Goal: Find specific page/section: Find specific page/section

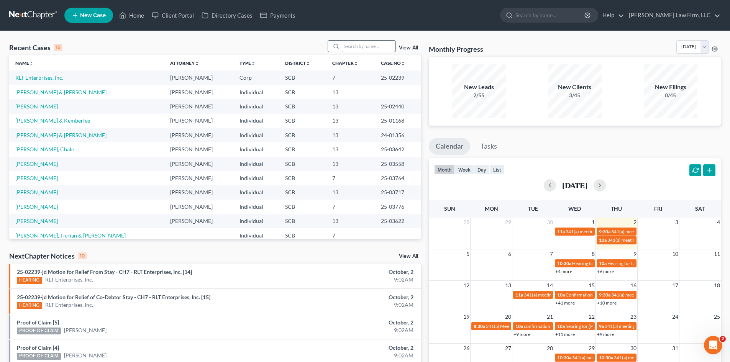
click at [361, 46] on input "search" at bounding box center [369, 46] width 54 height 11
type input "[PERSON_NAME]"
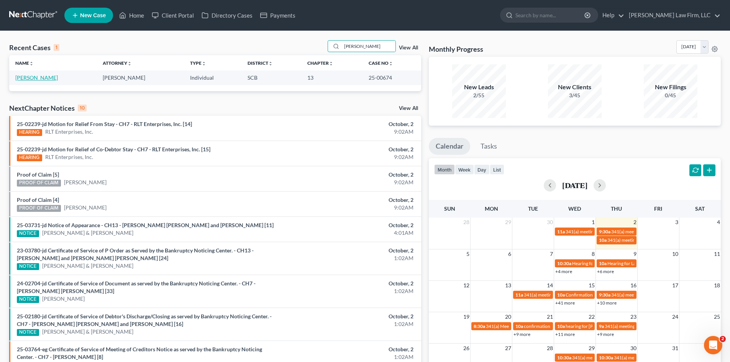
click at [53, 77] on link "[PERSON_NAME]" at bounding box center [36, 77] width 43 height 7
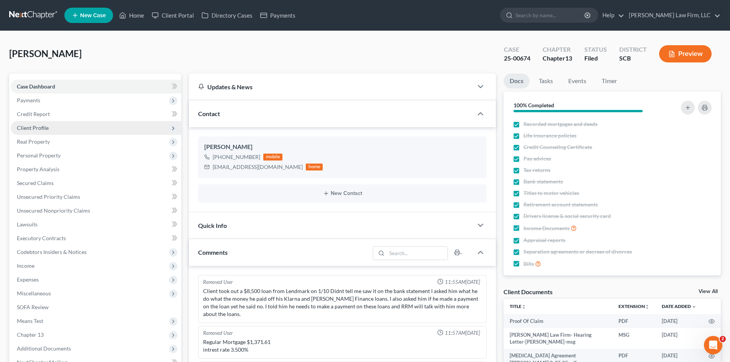
scroll to position [411, 0]
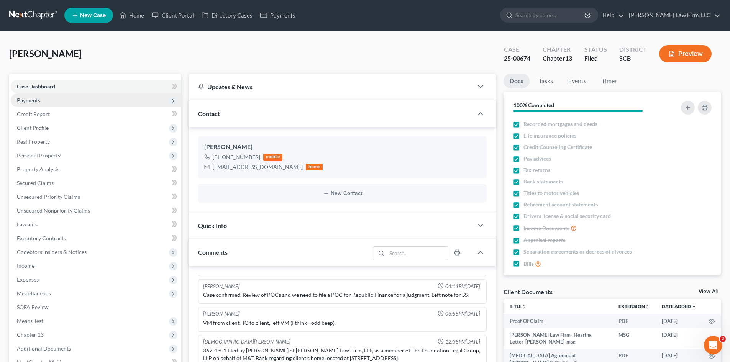
click at [45, 103] on span "Payments" at bounding box center [96, 100] width 170 height 14
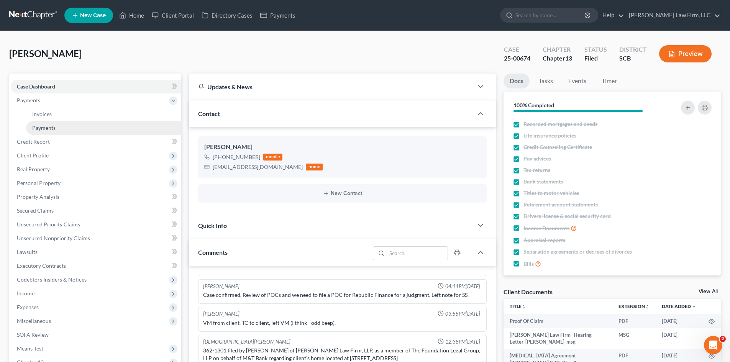
click at [47, 124] on span "Payments" at bounding box center [43, 127] width 23 height 7
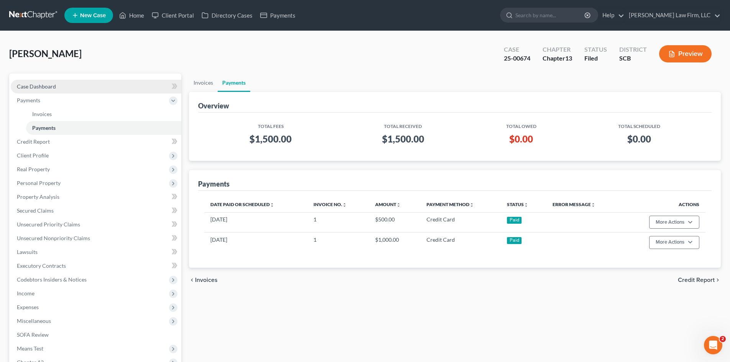
click at [42, 90] on link "Case Dashboard" at bounding box center [96, 87] width 170 height 14
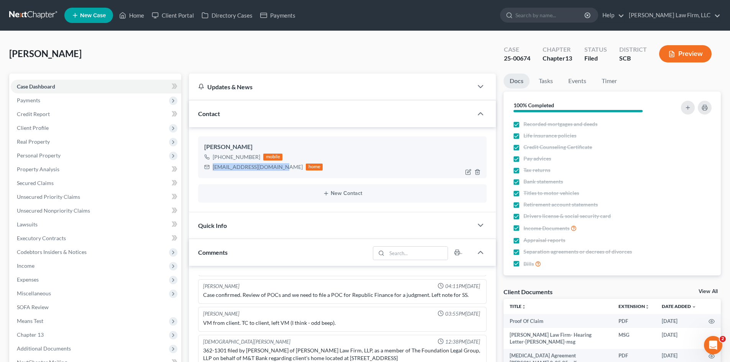
drag, startPoint x: 214, startPoint y: 166, endPoint x: 278, endPoint y: 167, distance: 64.4
click at [278, 167] on div "palmerchris895@gmail.com home" at bounding box center [263, 167] width 118 height 10
copy div "palmerchris895@gmail.com"
click at [31, 13] on link at bounding box center [33, 15] width 49 height 14
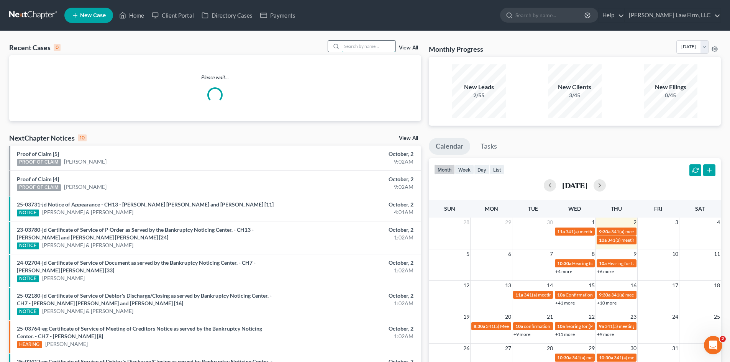
click at [357, 49] on input "search" at bounding box center [369, 46] width 54 height 11
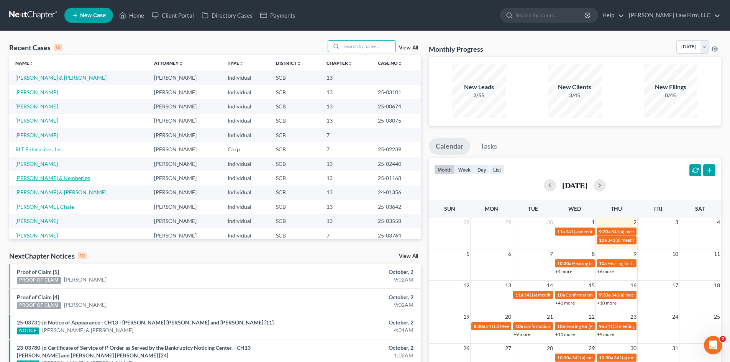
click at [62, 175] on link "[PERSON_NAME] & Kemberlee" at bounding box center [52, 178] width 75 height 7
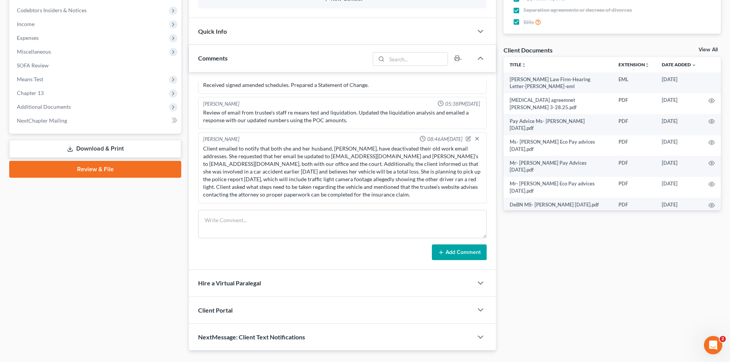
scroll to position [259, 0]
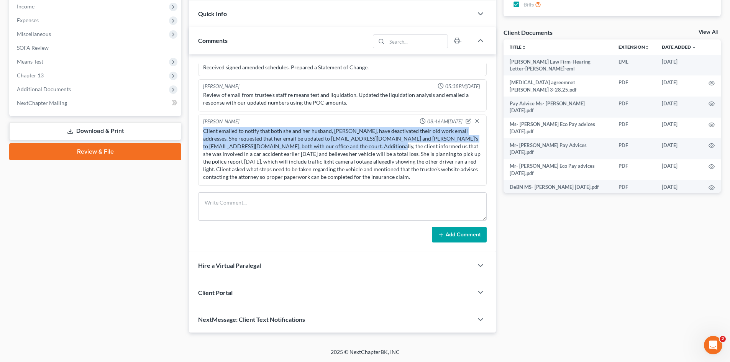
drag, startPoint x: 204, startPoint y: 128, endPoint x: 350, endPoint y: 144, distance: 146.8
click at [350, 144] on div "Client emailed to notify that both she and her husband, [PERSON_NAME], have dea…" at bounding box center [342, 154] width 278 height 54
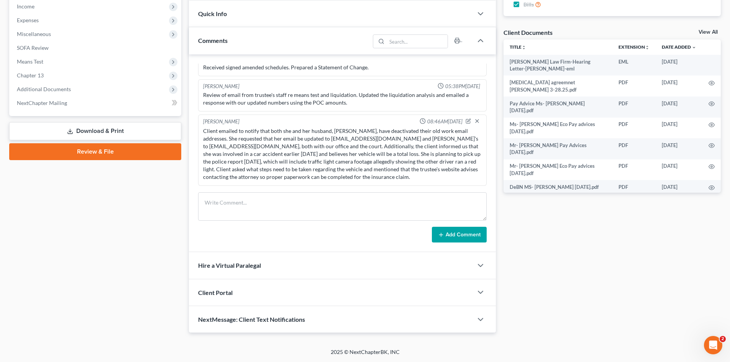
click at [323, 156] on div "Client emailed to notify that both she and her husband, [PERSON_NAME], have dea…" at bounding box center [342, 154] width 278 height 54
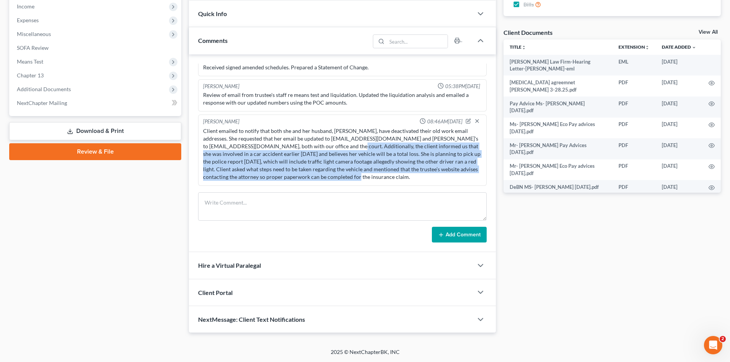
drag, startPoint x: 310, startPoint y: 145, endPoint x: 400, endPoint y: 177, distance: 95.7
click at [400, 177] on div "Client emailed to notify that both she and her husband, [PERSON_NAME], have dea…" at bounding box center [342, 154] width 278 height 54
copy div "client informed us that she was involved in a car accident earlier [DATE] and b…"
click at [577, 234] on div "Docs Tasks Events Timer 100% Completed Nothing here yet! Recorded mortgages and…" at bounding box center [612, 73] width 225 height 519
